Goal: Information Seeking & Learning: Learn about a topic

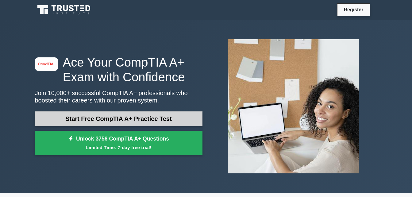
click at [174, 115] on link "Start Free CompTIA A+ Practice Test" at bounding box center [118, 118] width 167 height 15
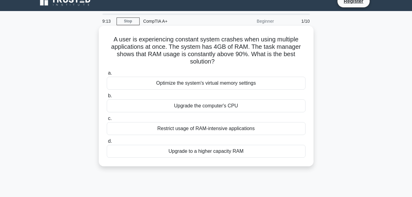
scroll to position [9, 0]
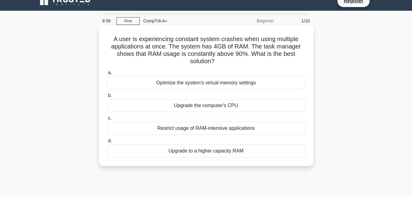
click at [175, 109] on div "Upgrade the computer's CPU" at bounding box center [206, 105] width 199 height 13
click at [107, 97] on input "b. Upgrade the computer's CPU" at bounding box center [107, 96] width 0 height 4
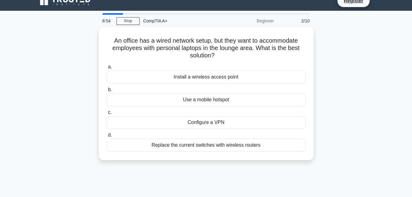
scroll to position [0, 0]
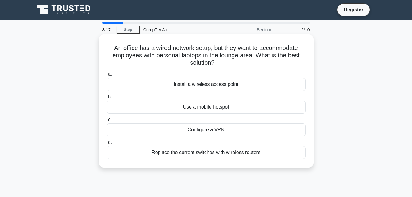
click at [173, 83] on div "Install a wireless access point" at bounding box center [206, 84] width 199 height 13
click at [107, 76] on input "a. Install a wireless access point" at bounding box center [107, 74] width 0 height 4
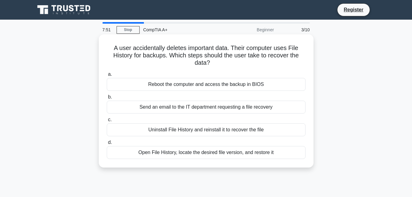
click at [177, 150] on div "Open File History, locate the desired file version, and restore it" at bounding box center [206, 152] width 199 height 13
click at [107, 144] on input "d. Open File History, locate the desired file version, and restore it" at bounding box center [107, 142] width 0 height 4
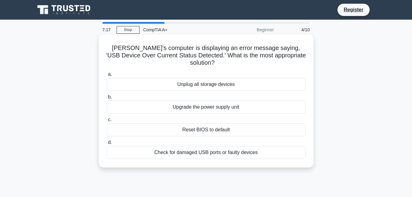
click at [152, 146] on div "Check for damaged USB ports or faulty devices" at bounding box center [206, 152] width 199 height 13
click at [107, 144] on input "d. Check for damaged USB ports or faulty devices" at bounding box center [107, 142] width 0 height 4
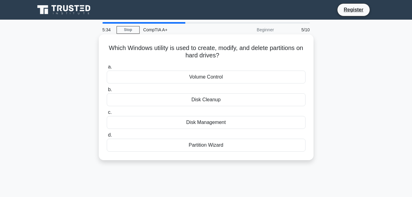
click at [178, 120] on div "Disk Management" at bounding box center [206, 122] width 199 height 13
click at [107, 114] on input "c. Disk Management" at bounding box center [107, 112] width 0 height 4
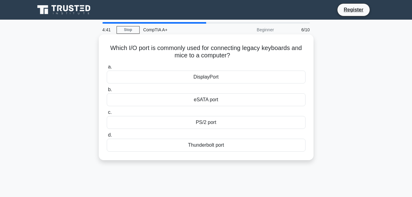
click at [184, 96] on div "eSATA port" at bounding box center [206, 99] width 199 height 13
click at [107, 92] on input "b. eSATA port" at bounding box center [107, 90] width 0 height 4
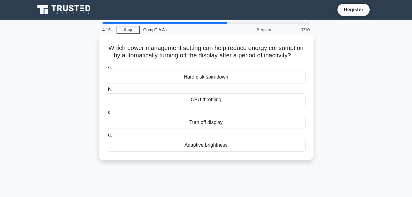
click at [173, 83] on div "Hard disk spin-down" at bounding box center [206, 77] width 199 height 13
click at [107, 69] on input "a. Hard disk spin-down" at bounding box center [107, 67] width 0 height 4
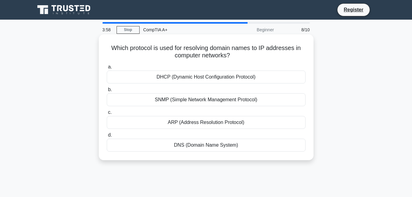
click at [174, 74] on div "DHCP (Dynamic Host Configuration Protocol)" at bounding box center [206, 77] width 199 height 13
click at [107, 69] on input "a. DHCP (Dynamic Host Configuration Protocol)" at bounding box center [107, 67] width 0 height 4
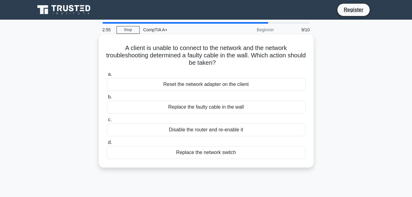
click at [198, 106] on div "Replace the faulty cable in the wall" at bounding box center [206, 107] width 199 height 13
click at [107, 99] on input "b. Replace the faulty cable in the wall" at bounding box center [107, 97] width 0 height 4
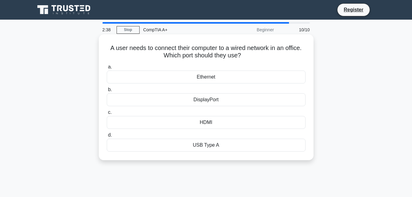
click at [191, 98] on div "DisplayPort" at bounding box center [206, 99] width 199 height 13
click at [107, 92] on input "b. DisplayPort" at bounding box center [107, 90] width 0 height 4
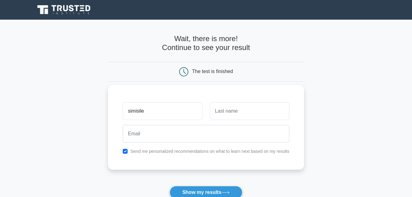
type input "simisile"
click at [236, 113] on input "text" at bounding box center [249, 111] width 79 height 18
type input "mvila"
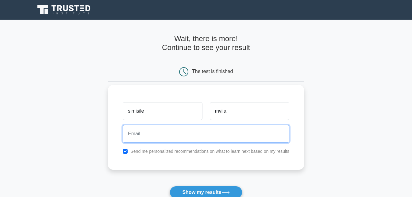
click at [192, 131] on input "email" at bounding box center [206, 134] width 166 height 18
click at [170, 186] on button "Show my results" at bounding box center [206, 192] width 72 height 13
type input "mvilasimisile@gmail.com"
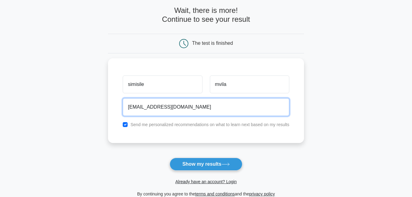
scroll to position [29, 0]
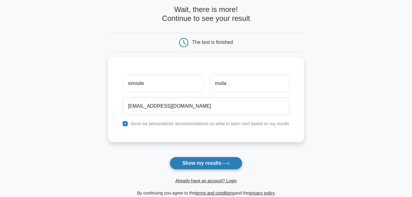
click at [199, 162] on button "Show my results" at bounding box center [206, 163] width 72 height 13
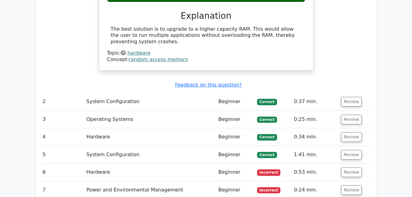
scroll to position [603, 0]
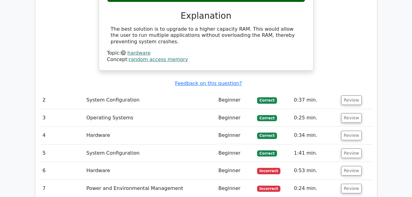
click at [160, 109] on td "Operating Systems" at bounding box center [150, 117] width 132 height 17
click at [214, 144] on td "System Configuration" at bounding box center [150, 152] width 132 height 17
click at [255, 162] on td "Incorrect" at bounding box center [272, 170] width 37 height 17
drag, startPoint x: 255, startPoint y: 158, endPoint x: 266, endPoint y: 157, distance: 10.4
click at [266, 162] on td "Incorrect" at bounding box center [272, 170] width 37 height 17
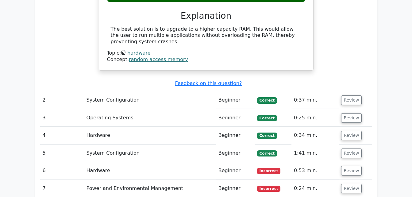
click at [266, 168] on span "Incorrect" at bounding box center [269, 171] width 24 height 6
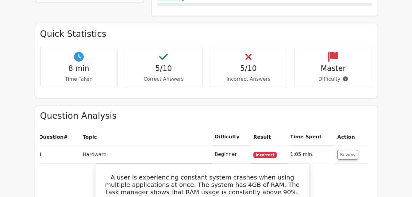
scroll to position [319, 0]
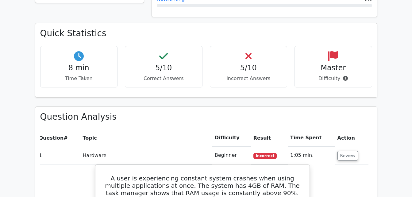
click at [232, 63] on h4 "5/10" at bounding box center [248, 67] width 67 height 9
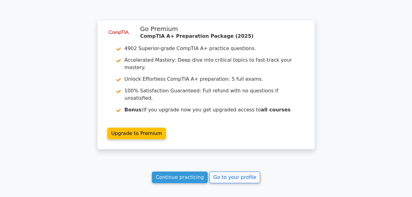
scroll to position [868, 0]
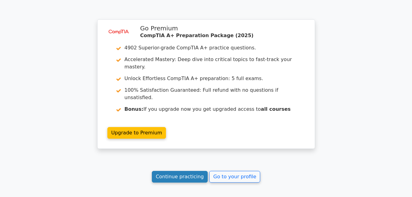
click at [197, 171] on link "Continue practicing" at bounding box center [180, 177] width 56 height 12
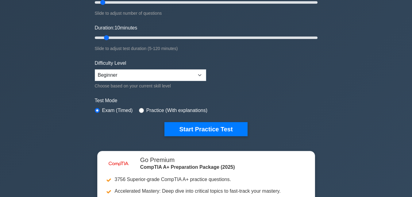
scroll to position [101, 0]
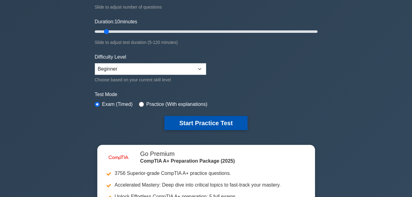
click at [193, 124] on button "Start Practice Test" at bounding box center [205, 123] width 83 height 14
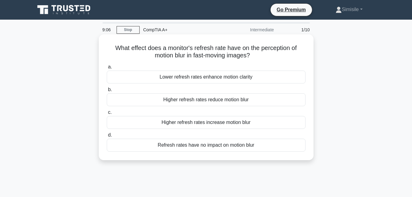
click at [179, 121] on div "Higher refresh rates increase motion blur" at bounding box center [206, 122] width 199 height 13
click at [107, 114] on input "c. Higher refresh rates increase motion blur" at bounding box center [107, 112] width 0 height 4
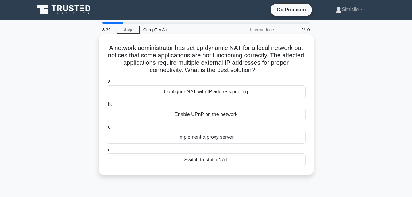
click at [166, 92] on div "Configure NAT with IP address pooling" at bounding box center [206, 91] width 199 height 13
click at [107, 84] on input "a. Configure NAT with IP address pooling" at bounding box center [107, 82] width 0 height 4
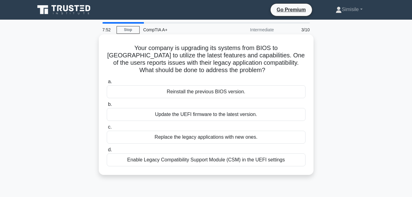
click at [161, 161] on div "Enable Legacy Compatibility Support Module (CSM) in the UEFI settings" at bounding box center [206, 159] width 199 height 13
click at [107, 152] on input "d. Enable Legacy Compatibility Support Module (CSM) in the UEFI settings" at bounding box center [107, 150] width 0 height 4
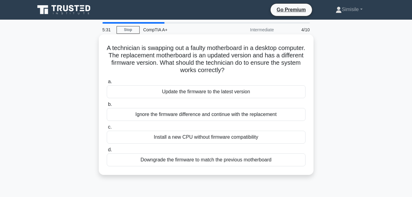
click at [166, 90] on div "Update the firmware to the latest version" at bounding box center [206, 91] width 199 height 13
click at [107, 84] on input "a. Update the firmware to the latest version" at bounding box center [107, 82] width 0 height 4
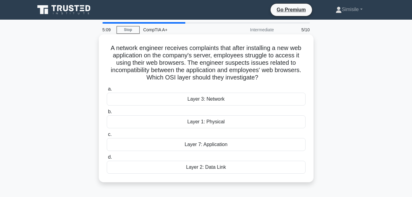
click at [176, 97] on div "Layer 3: Network" at bounding box center [206, 99] width 199 height 13
click at [107, 91] on input "a. Layer 3: Network" at bounding box center [107, 89] width 0 height 4
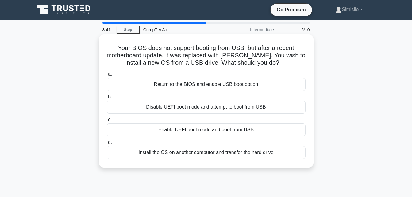
click at [148, 87] on div "Return to the BIOS and enable USB boot option" at bounding box center [206, 84] width 199 height 13
click at [107, 76] on input "a. Return to the BIOS and enable USB boot option" at bounding box center [107, 74] width 0 height 4
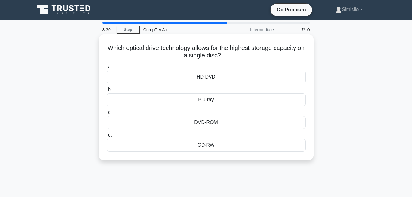
click at [178, 101] on div "Blu-ray" at bounding box center [206, 99] width 199 height 13
click at [107, 92] on input "b. Blu-ray" at bounding box center [107, 90] width 0 height 4
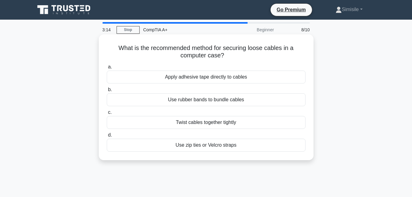
click at [173, 122] on div "Twist cables together tightly" at bounding box center [206, 122] width 199 height 13
click at [107, 114] on input "c. Twist cables together tightly" at bounding box center [107, 112] width 0 height 4
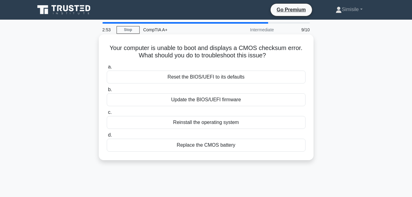
click at [178, 150] on div "Replace the CMOS battery" at bounding box center [206, 145] width 199 height 13
click at [107, 137] on input "d. Replace the CMOS battery" at bounding box center [107, 135] width 0 height 4
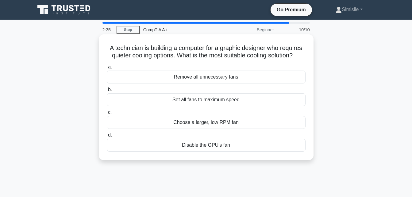
click at [182, 143] on div "Disable the GPU's fan" at bounding box center [206, 145] width 199 height 13
click at [107, 137] on input "d. Disable the GPU's fan" at bounding box center [107, 135] width 0 height 4
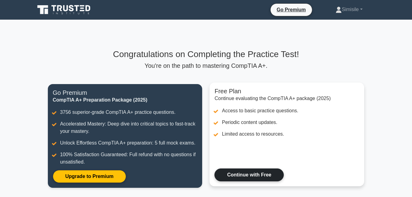
click at [251, 173] on link "Continue with Free" at bounding box center [248, 174] width 69 height 13
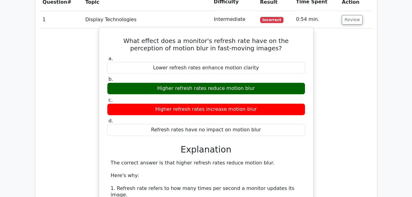
scroll to position [642, 0]
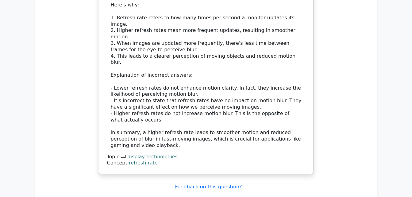
click at [368, 42] on div "What effect does a monitor's refresh rate have on the perception of motion blur…" at bounding box center [206, 19] width 332 height 325
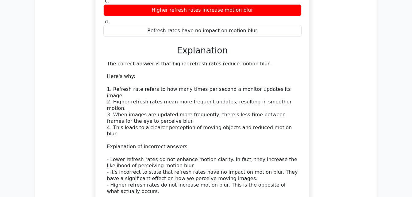
scroll to position [569, 0]
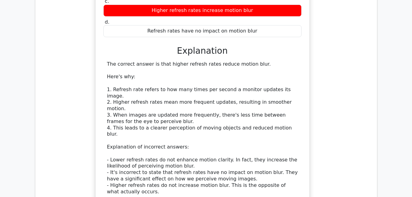
click at [267, 46] on h3 "Explanation" at bounding box center [202, 51] width 191 height 10
click at [262, 25] on div "a. Lower refresh rates enhance motion clarity b. Higher refresh rates reduce mo…" at bounding box center [202, 97] width 199 height 282
click at [251, 25] on div "Refresh rates have no impact on motion blur" at bounding box center [202, 31] width 198 height 12
click at [256, 19] on label "d. Refresh rates have no impact on motion blur" at bounding box center [202, 28] width 198 height 18
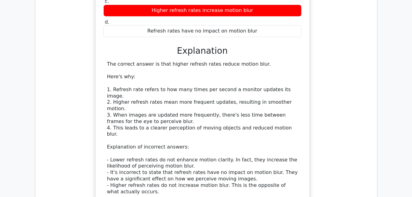
click at [243, 46] on h3 "Explanation" at bounding box center [202, 51] width 191 height 10
